Goal: Task Accomplishment & Management: Use online tool/utility

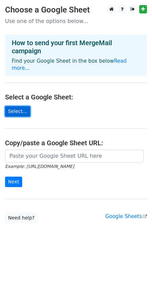
click at [23, 106] on link "Select..." at bounding box center [17, 111] width 25 height 10
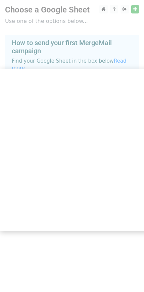
click at [51, 46] on div at bounding box center [76, 150] width 152 height 300
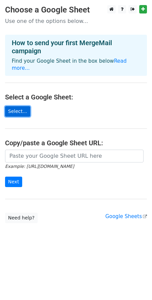
click at [18, 106] on link "Select..." at bounding box center [17, 111] width 25 height 10
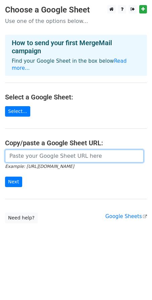
click at [40, 149] on input "url" at bounding box center [74, 155] width 139 height 13
paste input "https://docs.google.com/spreadsheets/d/16g1WglHbFqy-uhmlKYChIf9OqxRkMxzhk3rretY…"
type input "https://docs.google.com/spreadsheets/d/16g1WglHbFqy-uhmlKYChIf9OqxRkMxzhk3rretY…"
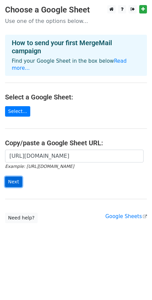
click at [13, 176] on input "Next" at bounding box center [13, 181] width 17 height 10
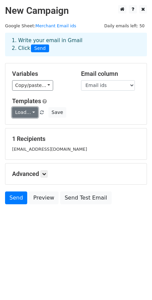
click at [26, 113] on link "Load..." at bounding box center [25, 112] width 26 height 10
click at [80, 111] on div "Load... No templates saved Save" at bounding box center [76, 112] width 138 height 10
click at [21, 113] on link "Load..." at bounding box center [25, 112] width 26 height 10
click at [29, 126] on h6 "No templates saved" at bounding box center [43, 127] width 63 height 11
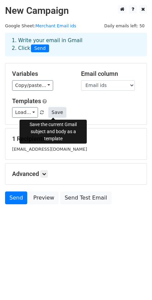
click at [50, 114] on button "Save" at bounding box center [57, 112] width 18 height 10
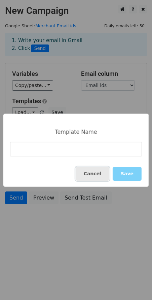
click at [99, 173] on button "Cancel" at bounding box center [93, 174] width 34 height 14
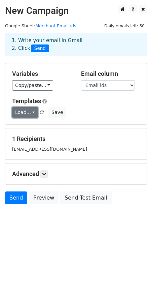
click at [24, 112] on link "Load..." at bounding box center [25, 112] width 26 height 10
click at [37, 126] on h6 "No templates saved" at bounding box center [43, 127] width 63 height 11
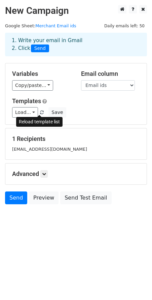
click at [41, 110] on link at bounding box center [42, 112] width 6 height 5
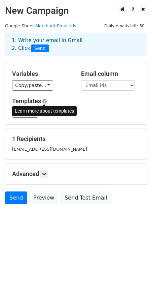
click at [44, 99] on span at bounding box center [44, 101] width 4 height 5
click at [96, 110] on div "Load... No templates saved Save" at bounding box center [76, 112] width 138 height 10
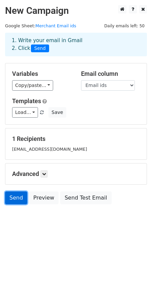
click at [15, 201] on link "Send" at bounding box center [16, 197] width 22 height 13
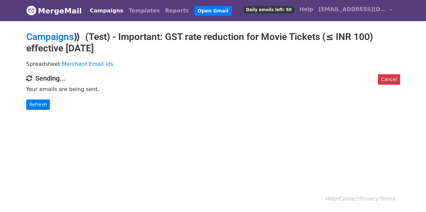
scroll to position [1, 0]
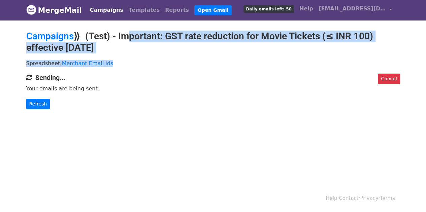
drag, startPoint x: 123, startPoint y: 36, endPoint x: 190, endPoint y: 66, distance: 74.0
click at [190, 66] on main "Campaigns ⟫ (Test) - Important: GST rate reduction for Movie Tickets (≤ INR 100…" at bounding box center [213, 70] width 384 height 79
click at [190, 66] on p "Spreadsheet: Merchant Email ids" at bounding box center [213, 63] width 374 height 7
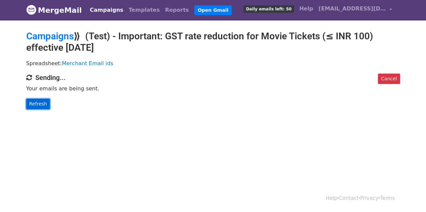
click at [40, 105] on link "Refresh" at bounding box center [38, 104] width 24 height 10
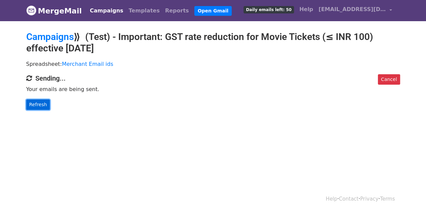
click at [40, 107] on link "Refresh" at bounding box center [38, 105] width 24 height 10
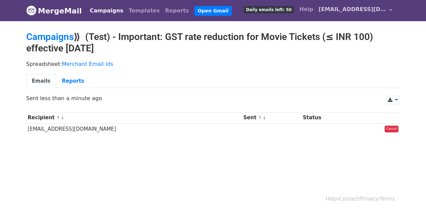
click at [387, 14] on link "[EMAIL_ADDRESS][DOMAIN_NAME]" at bounding box center [355, 11] width 79 height 16
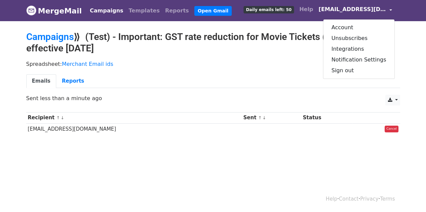
click at [351, 75] on div "Account Unsubscribes Integrations Notification Settings Sign out" at bounding box center [359, 49] width 72 height 60
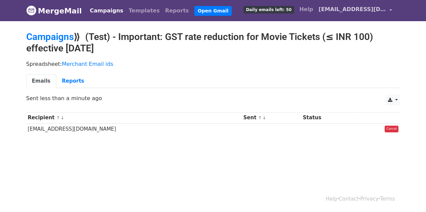
click at [365, 11] on span "[EMAIL_ADDRESS][DOMAIN_NAME]" at bounding box center [352, 9] width 67 height 8
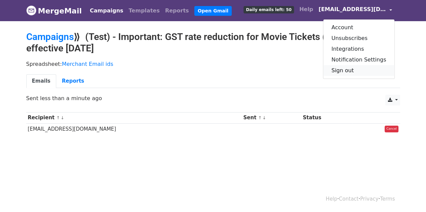
click at [351, 71] on link "Sign out" at bounding box center [358, 70] width 71 height 11
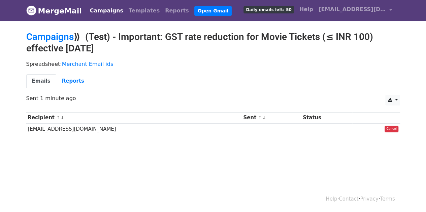
click at [83, 126] on td "[EMAIL_ADDRESS][DOMAIN_NAME]" at bounding box center [133, 129] width 215 height 11
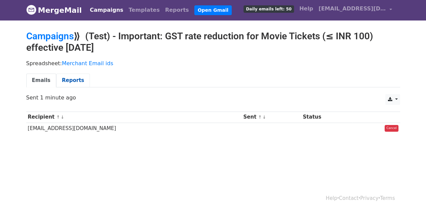
click at [71, 80] on link "Reports" at bounding box center [73, 81] width 34 height 14
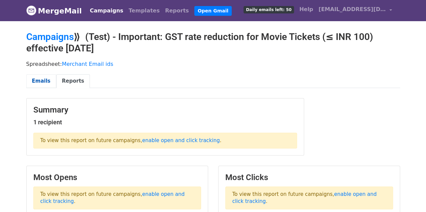
click at [42, 80] on link "Emails" at bounding box center [41, 81] width 30 height 14
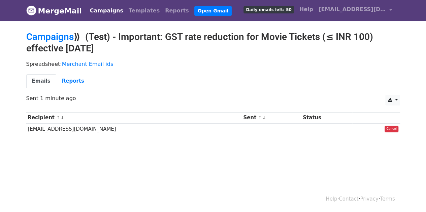
scroll to position [1, 0]
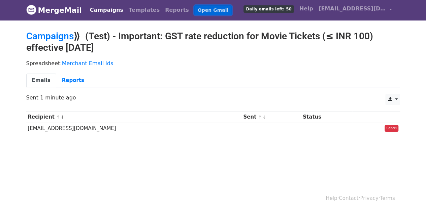
click at [194, 10] on link "Open Gmail" at bounding box center [212, 10] width 37 height 10
